Goal: Entertainment & Leisure: Consume media (video, audio)

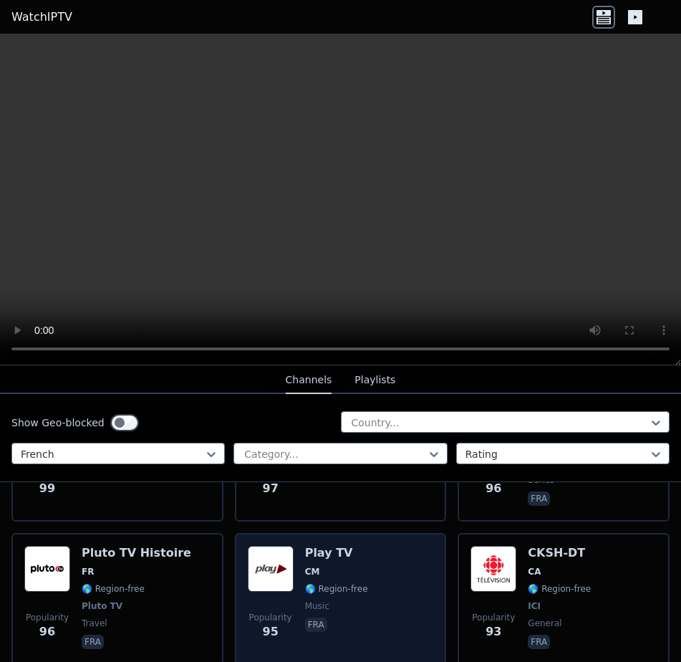
scroll to position [4655, 0]
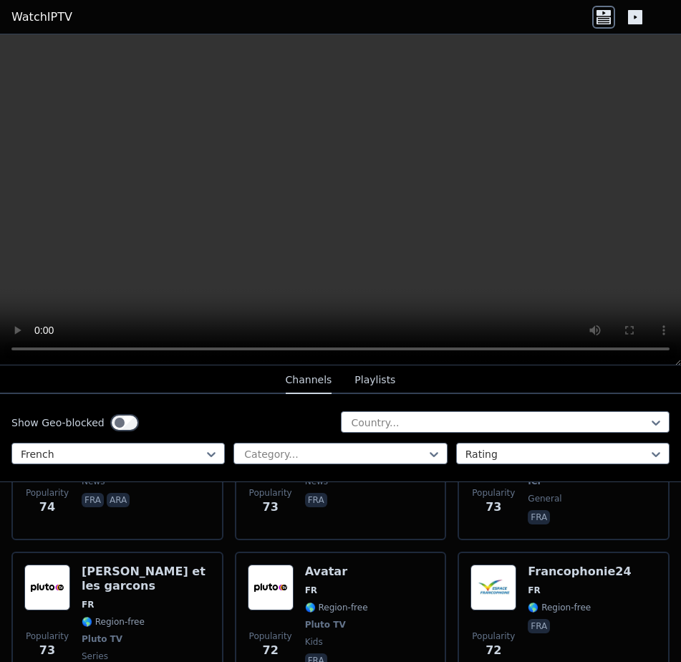
scroll to position [6088, 0]
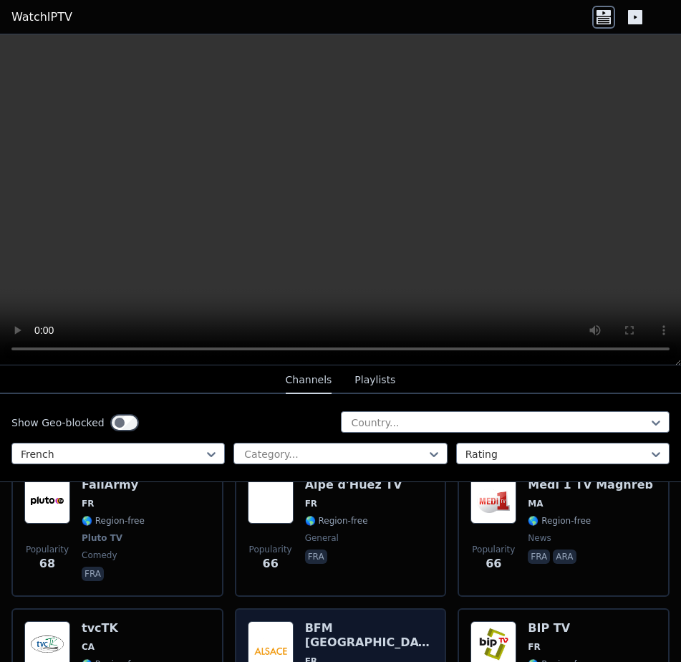
scroll to position [6517, 0]
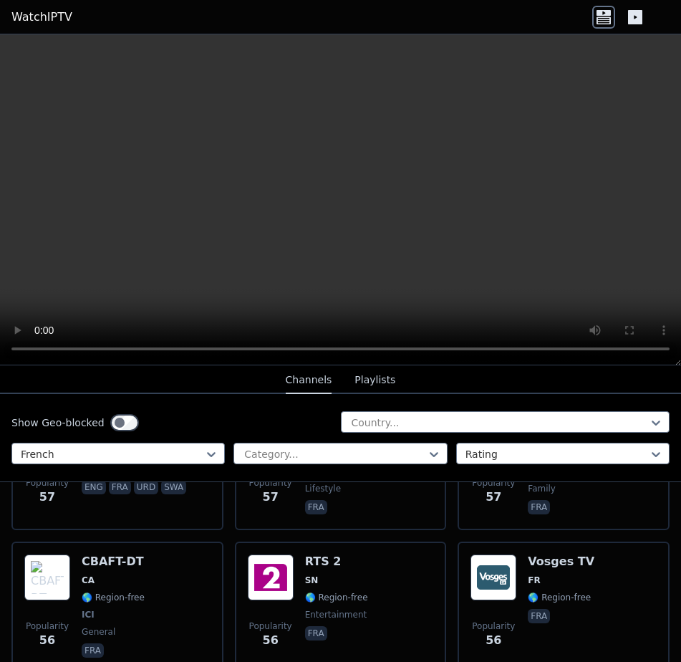
scroll to position [7663, 0]
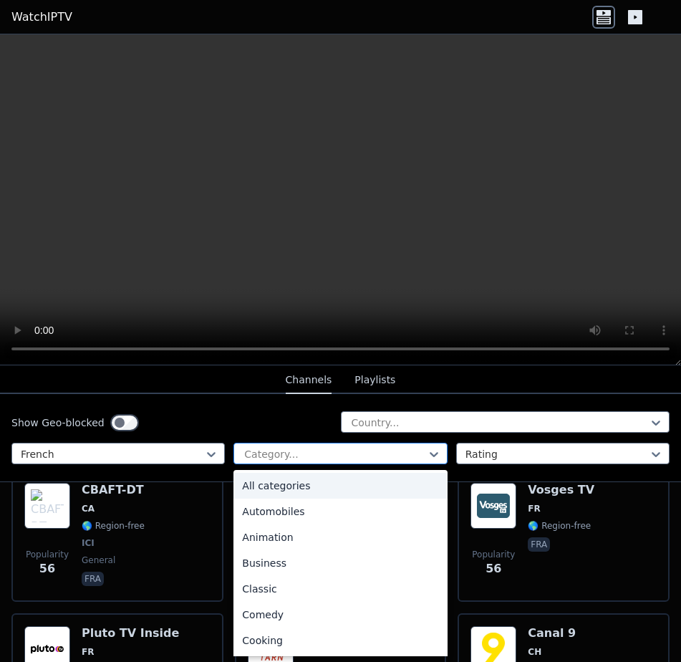
click at [282, 449] on div at bounding box center [334, 454] width 183 height 14
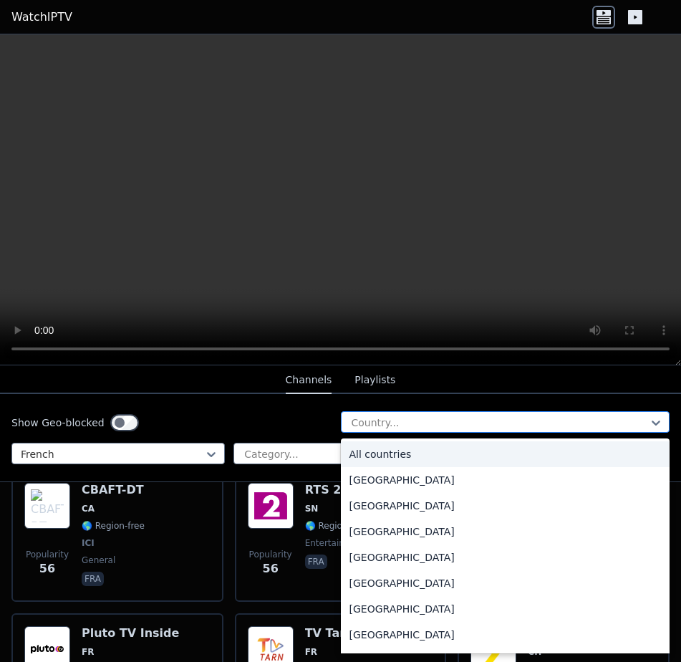
click at [410, 423] on div at bounding box center [499, 422] width 299 height 14
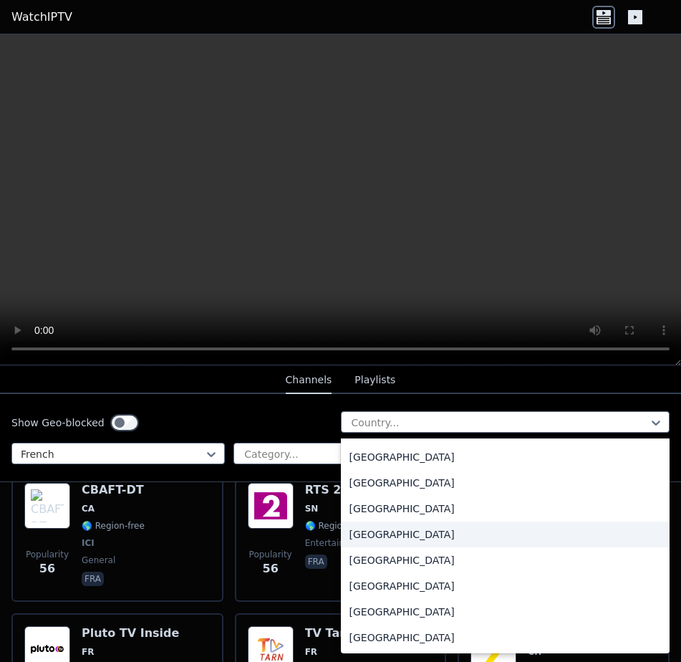
scroll to position [5030, 0]
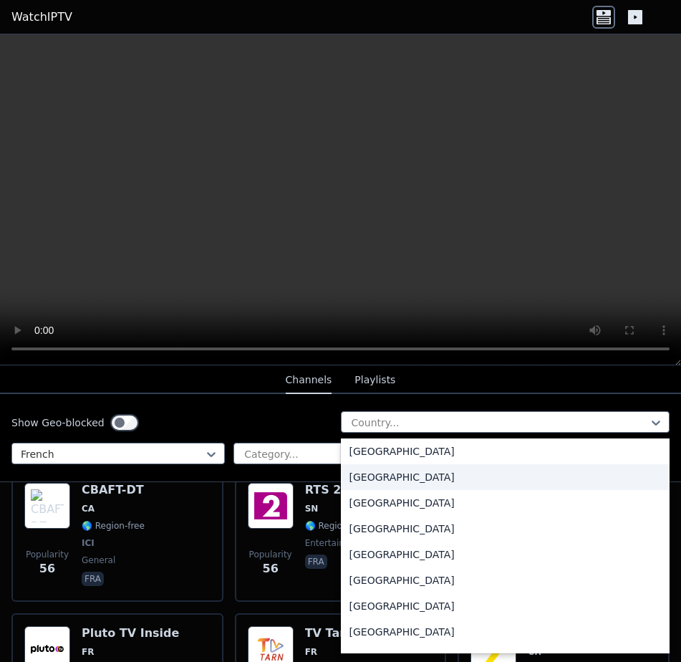
click at [390, 474] on div "[GEOGRAPHIC_DATA]" at bounding box center [505, 477] width 329 height 26
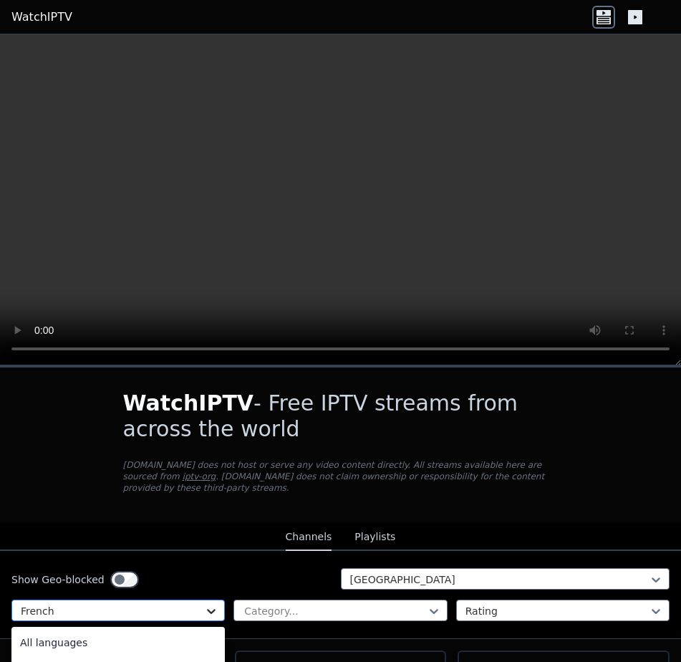
click at [206, 604] on icon at bounding box center [211, 611] width 14 height 14
click at [89, 630] on div "All languages" at bounding box center [117, 643] width 213 height 26
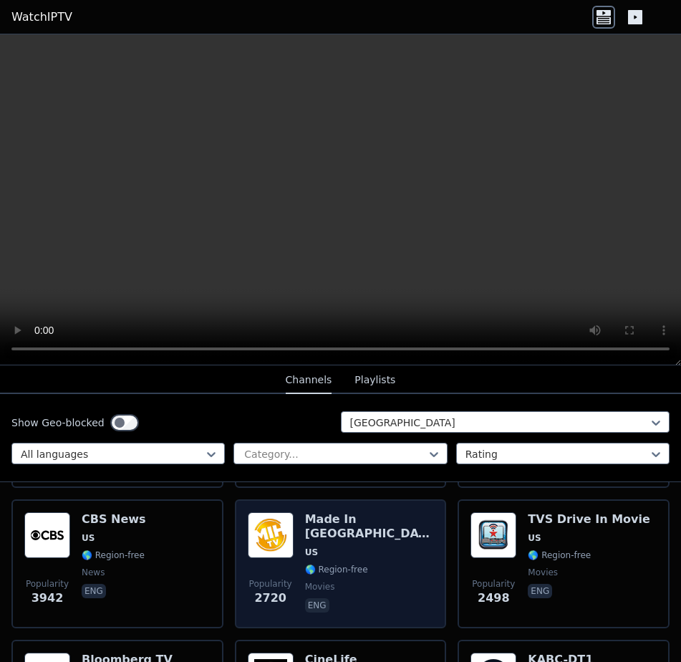
scroll to position [286, 0]
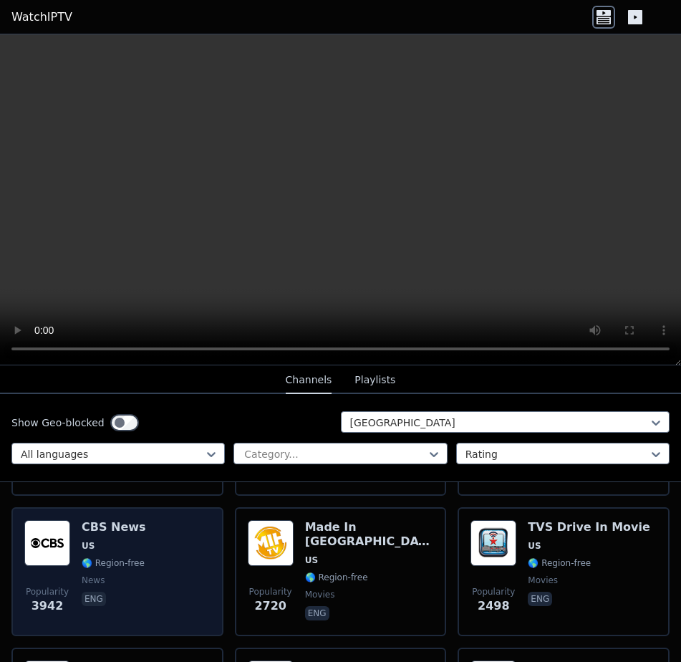
click at [114, 524] on div "CBS News US 🌎 Region-free news eng" at bounding box center [114, 571] width 64 height 103
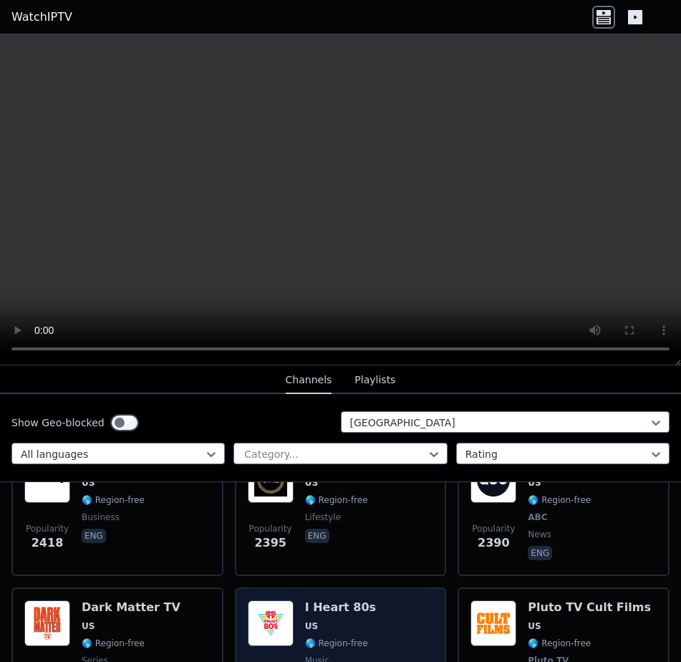
scroll to position [573, 0]
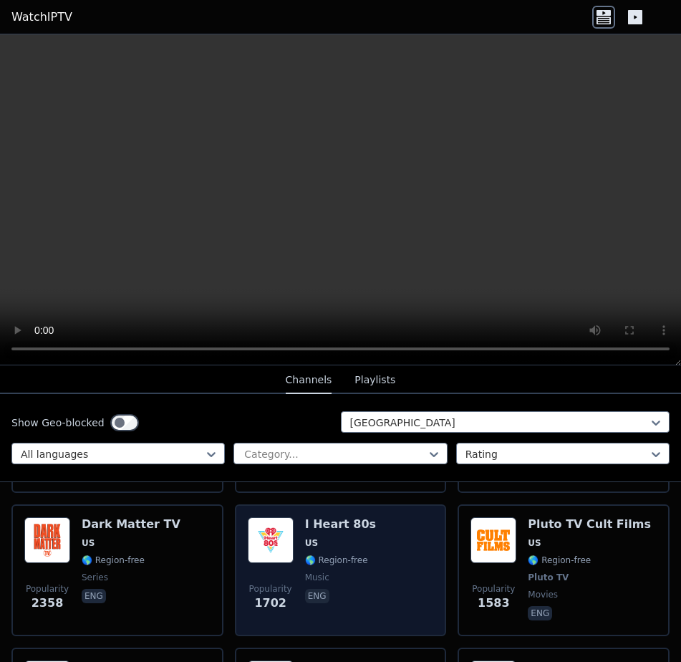
click at [308, 554] on span "🌎 Region-free" at bounding box center [336, 559] width 63 height 11
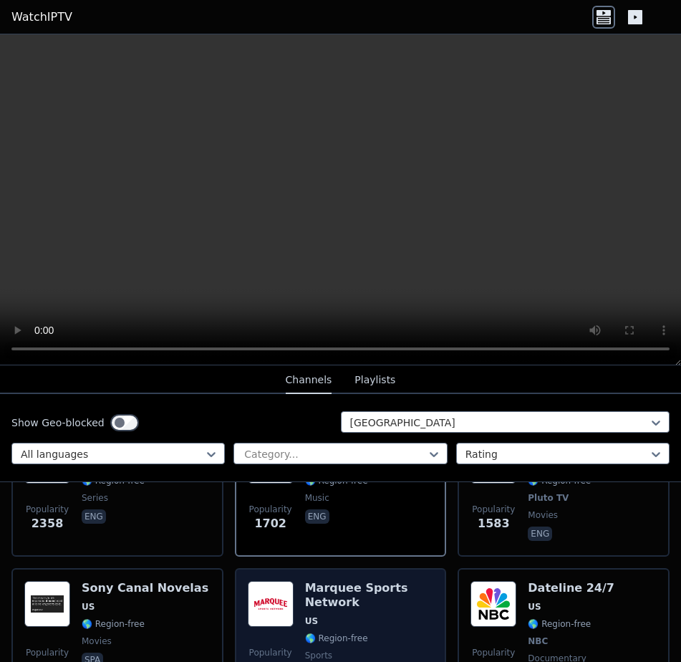
scroll to position [716, 0]
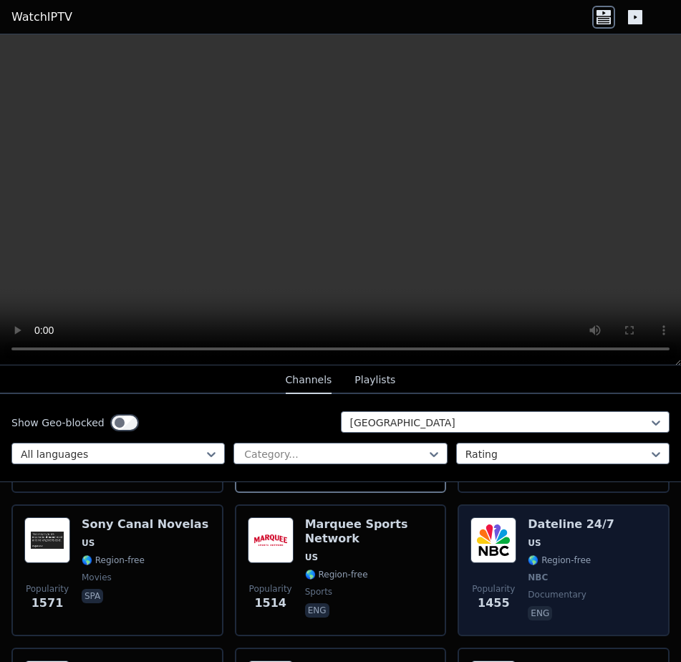
click at [514, 559] on div "Popularity 1455 Dateline 24/7 US 🌎 Region-free NBC documentary eng" at bounding box center [564, 570] width 186 height 106
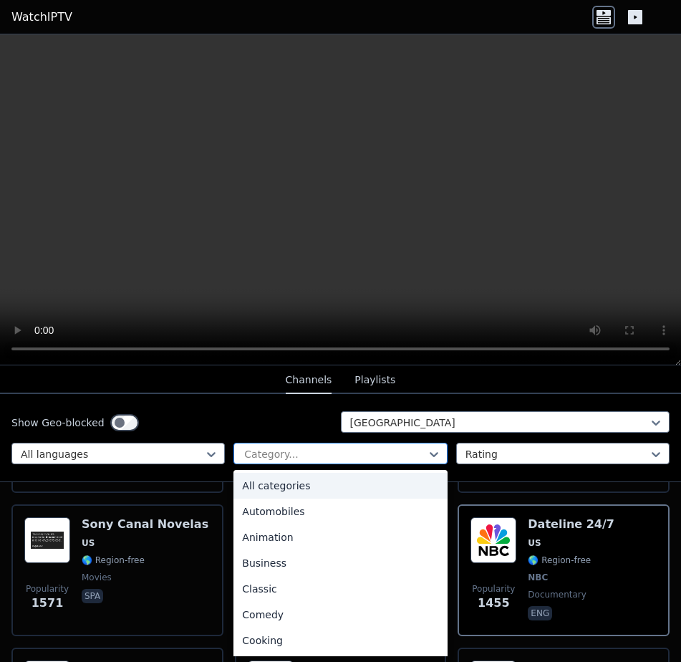
click at [398, 454] on div at bounding box center [334, 454] width 183 height 14
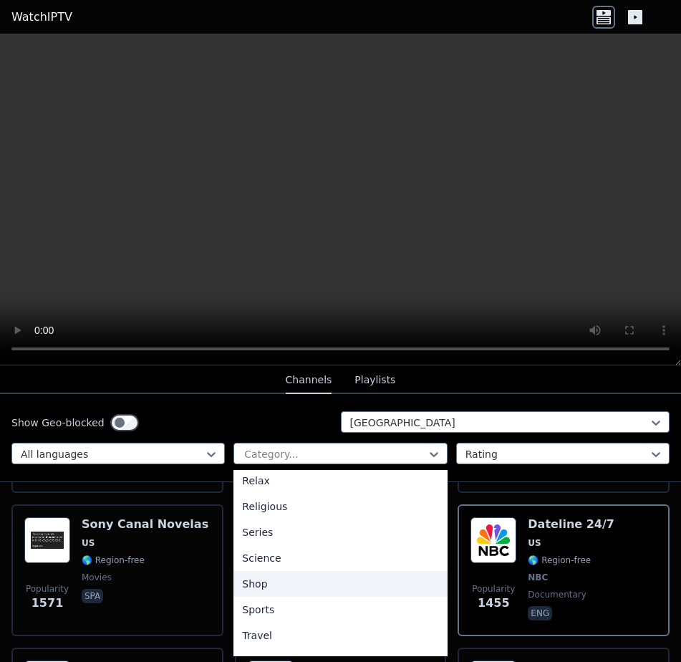
scroll to position [501, 0]
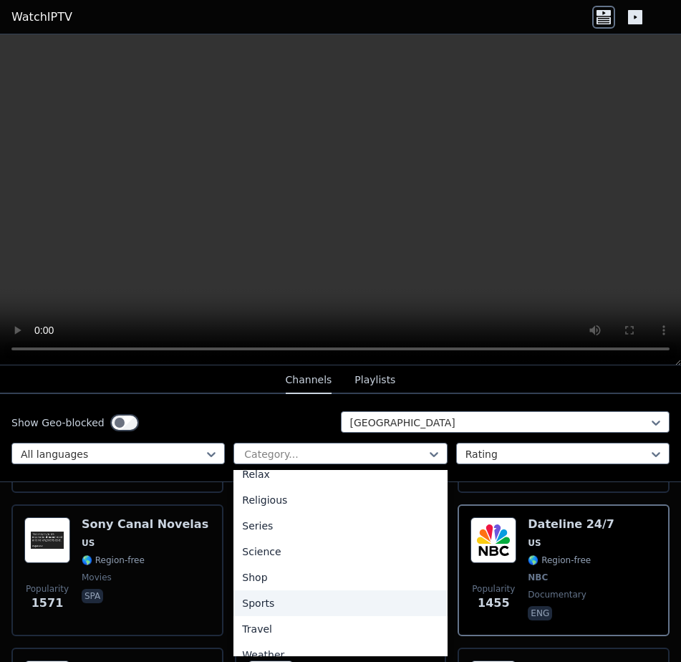
click at [261, 601] on div "Sports" at bounding box center [339, 603] width 213 height 26
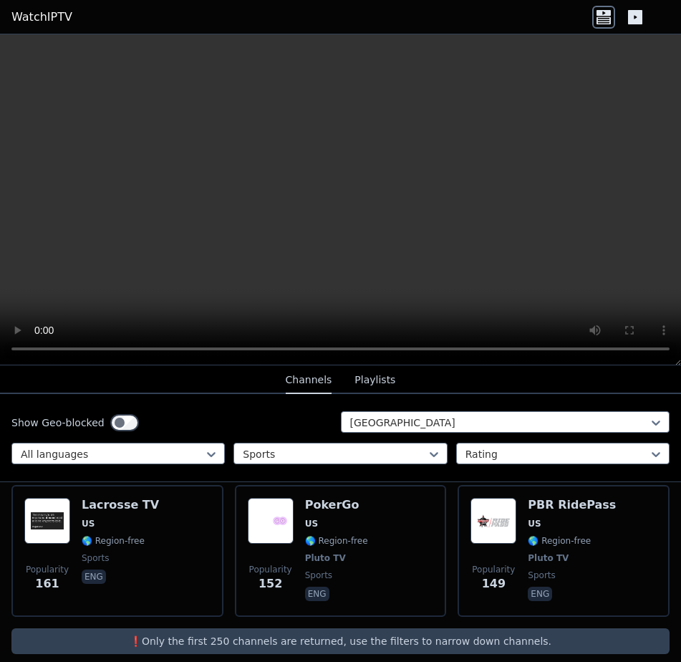
scroll to position [1160, 0]
